Goal: Transaction & Acquisition: Purchase product/service

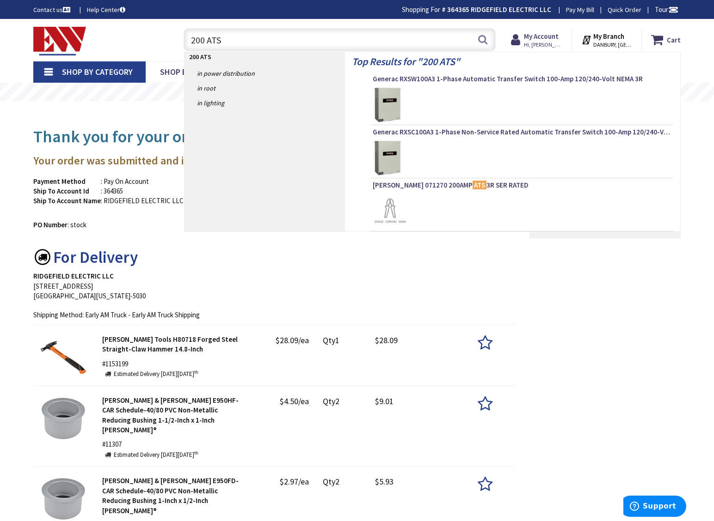
click at [205, 41] on input "200 ATS" at bounding box center [339, 39] width 312 height 23
type input "ATS"
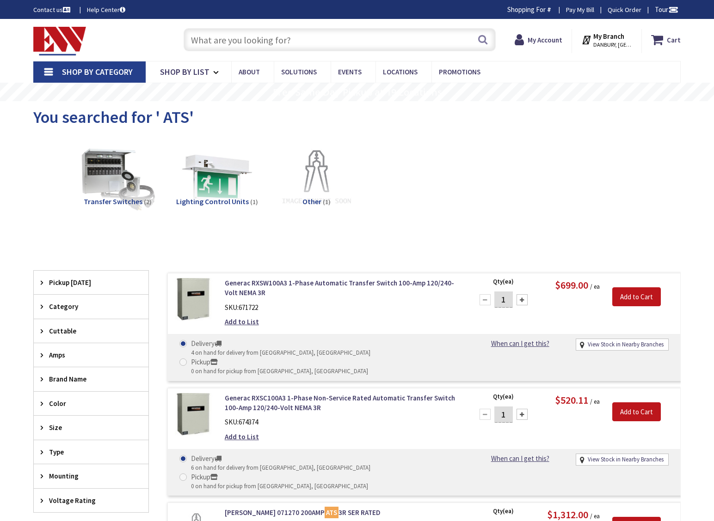
type input "CT-[GEOGRAPHIC_DATA], [GEOGRAPHIC_DATA]"
click at [255, 38] on input "text" at bounding box center [339, 39] width 312 height 23
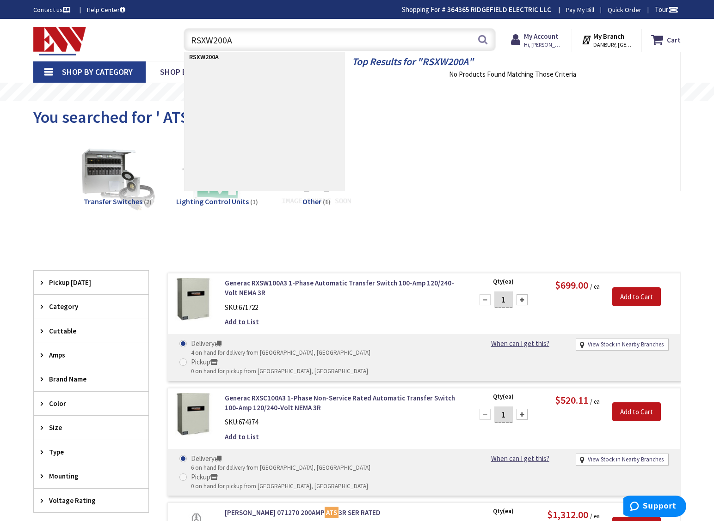
type input "RSXW200A3"
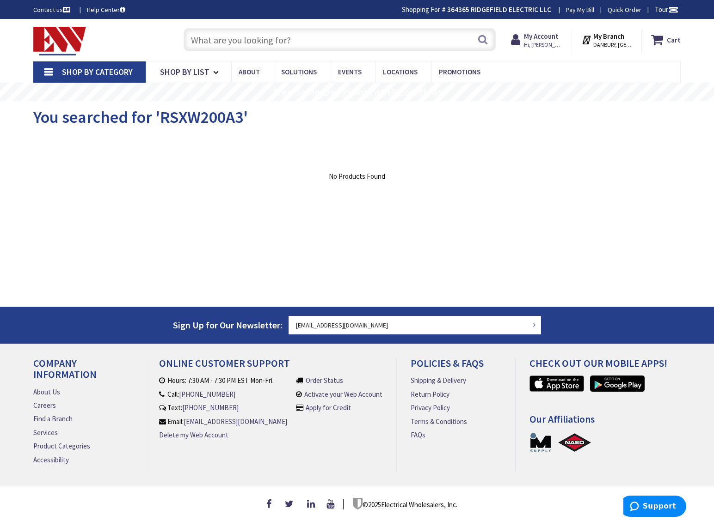
click at [205, 40] on input "text" at bounding box center [339, 39] width 312 height 23
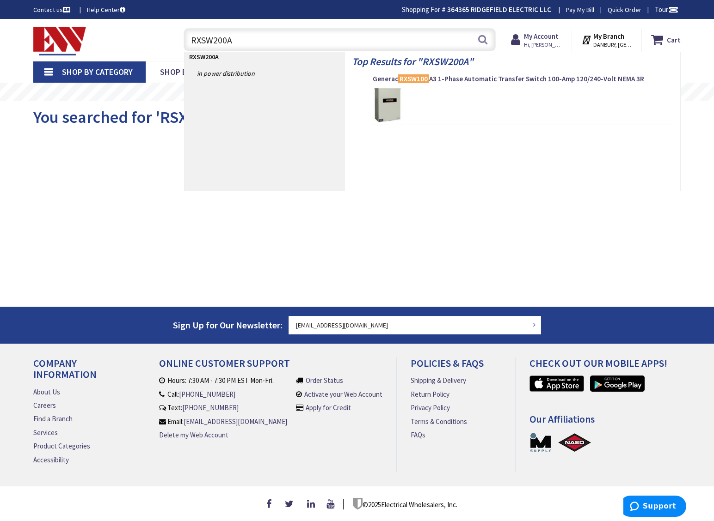
type input "RXSW200A3"
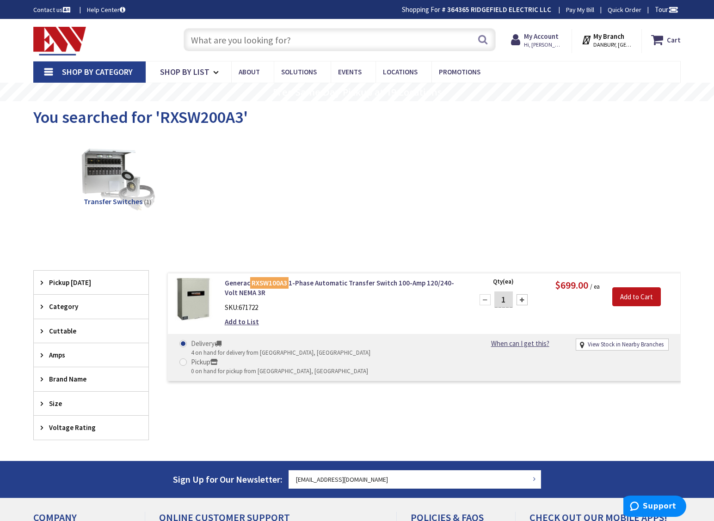
click at [217, 43] on input "text" at bounding box center [339, 39] width 312 height 23
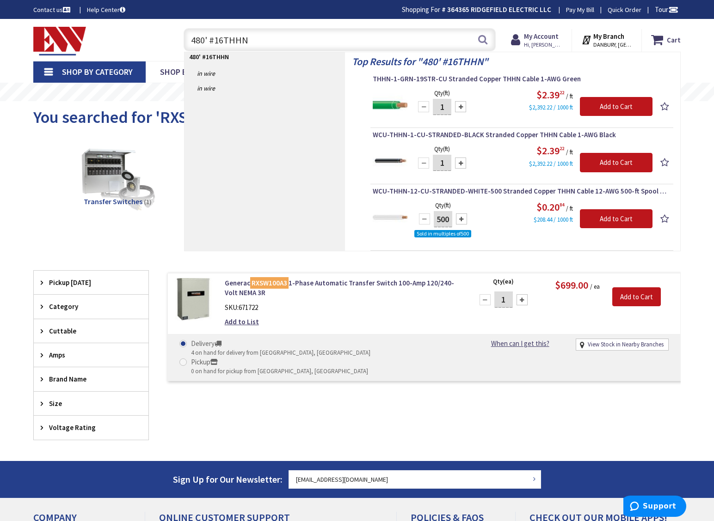
click at [223, 41] on input "480' #16THHN" at bounding box center [339, 39] width 312 height 23
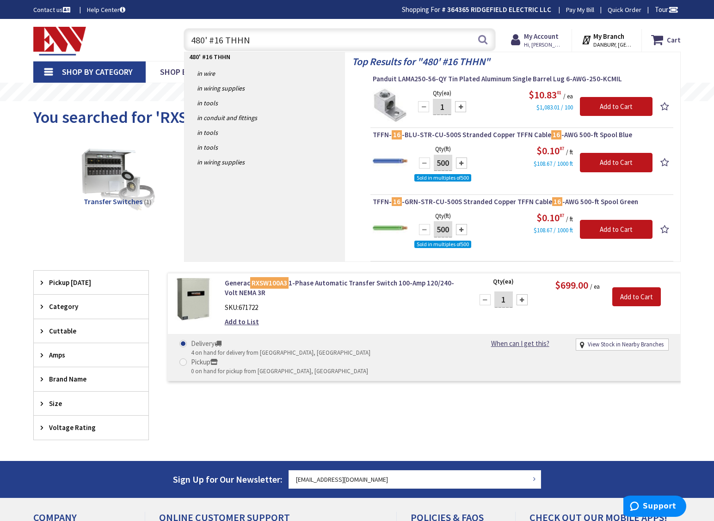
type input "480' #16 THHN"
